Goal: Information Seeking & Learning: Learn about a topic

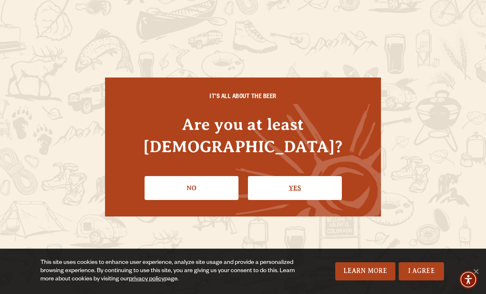
click at [307, 178] on link "Yes" at bounding box center [295, 188] width 94 height 24
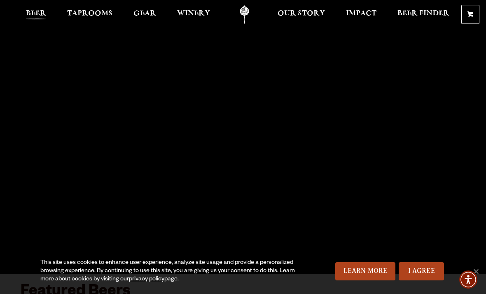
click at [38, 12] on span "Beer" at bounding box center [36, 13] width 20 height 7
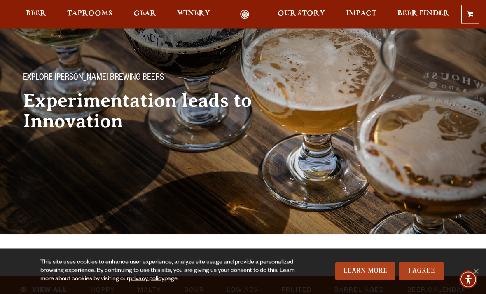
scroll to position [34, 0]
click at [32, 15] on span "Beer" at bounding box center [36, 13] width 20 height 7
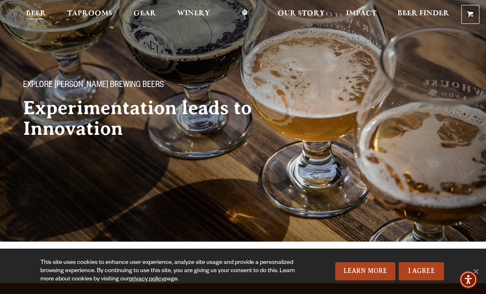
scroll to position [0, 0]
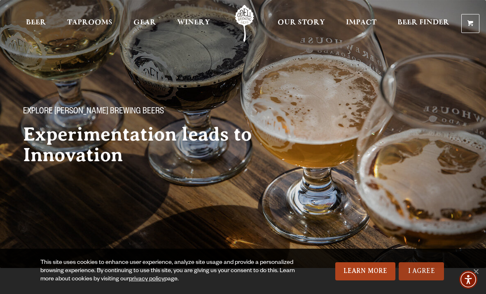
click at [427, 270] on link "I Agree" at bounding box center [421, 271] width 45 height 18
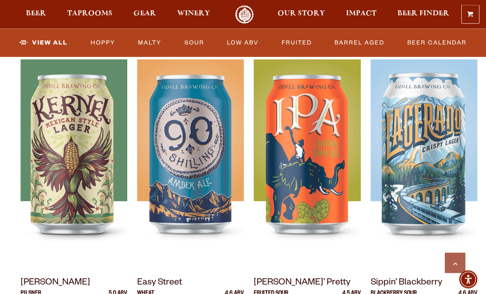
scroll to position [383, 0]
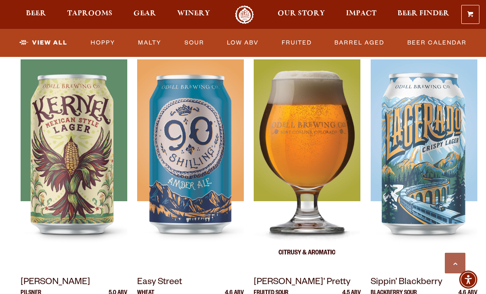
click at [350, 261] on div at bounding box center [307, 162] width 107 height 206
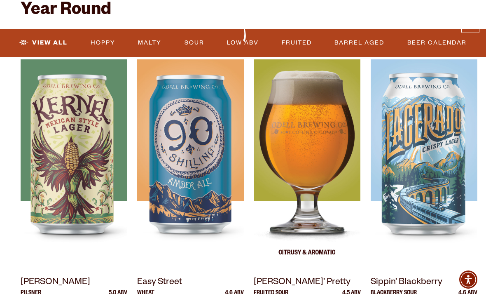
scroll to position [409, 0]
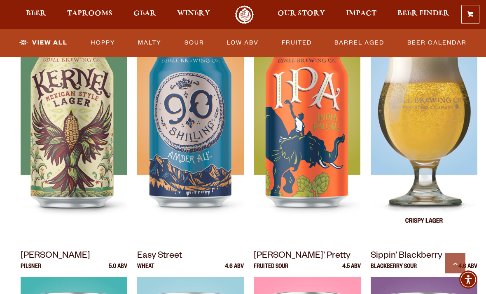
click at [438, 163] on img at bounding box center [424, 136] width 107 height 206
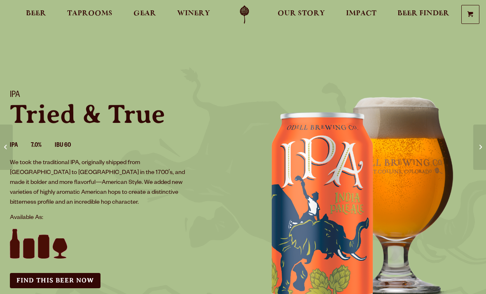
click at [446, 191] on div "IPA Tried & True IPA 7.0% IBU 60 We took the traditional IPA, originally shippe…" at bounding box center [243, 204] width 486 height 248
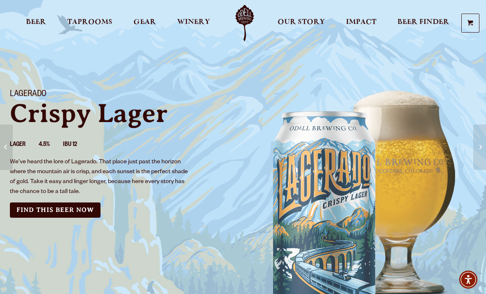
scroll to position [21, 0]
